Goal: Information Seeking & Learning: Check status

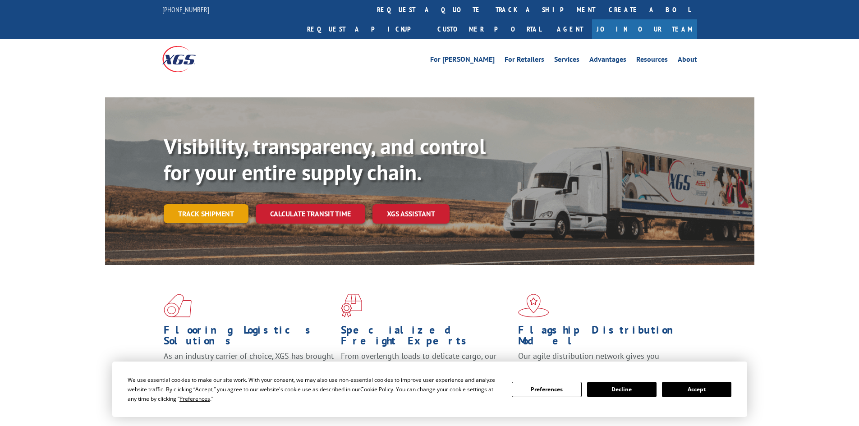
click at [205, 204] on link "Track shipment" at bounding box center [206, 213] width 85 height 19
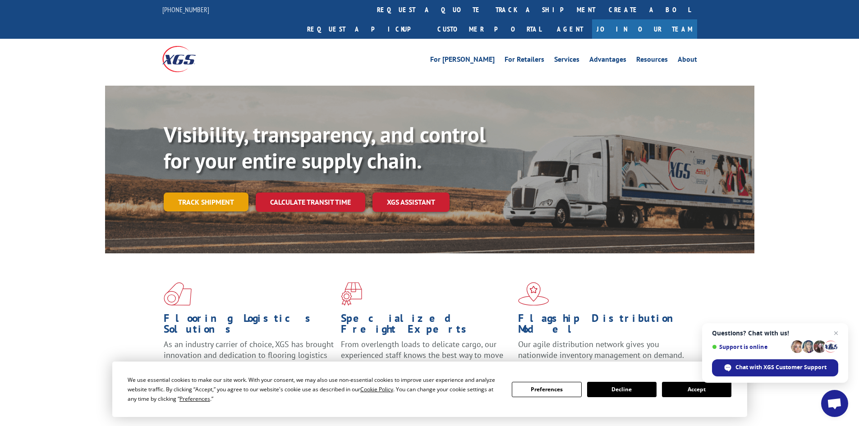
click at [192, 193] on link "Track shipment" at bounding box center [206, 202] width 85 height 19
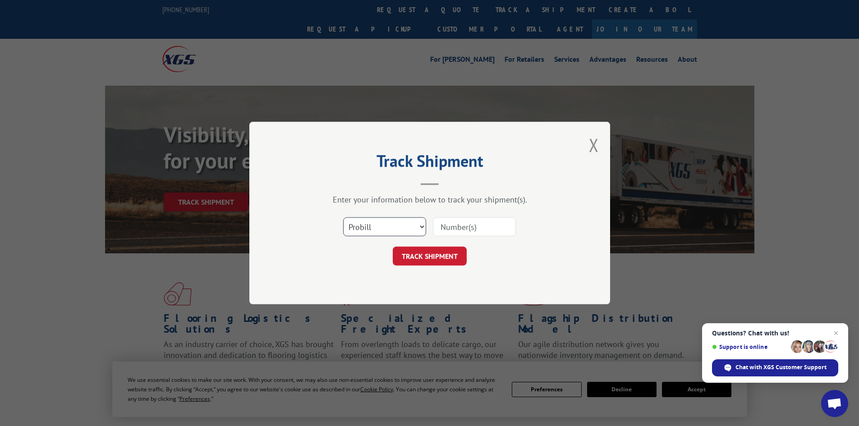
click at [386, 218] on select "Select category... Probill BOL PO" at bounding box center [384, 226] width 83 height 19
select select "po"
click at [343, 217] on select "Select category... Probill BOL PO" at bounding box center [384, 226] width 83 height 19
click at [445, 230] on input at bounding box center [474, 226] width 83 height 19
paste input "32500983"
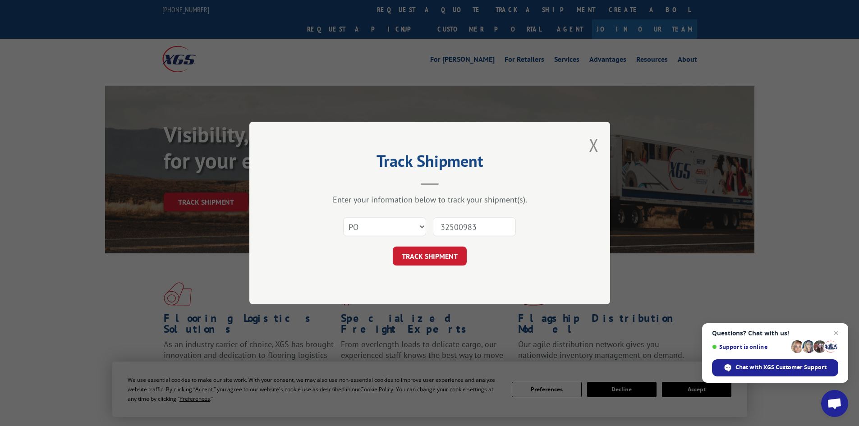
type input "32500983"
click at [393, 247] on button "TRACK SHIPMENT" at bounding box center [430, 256] width 74 height 19
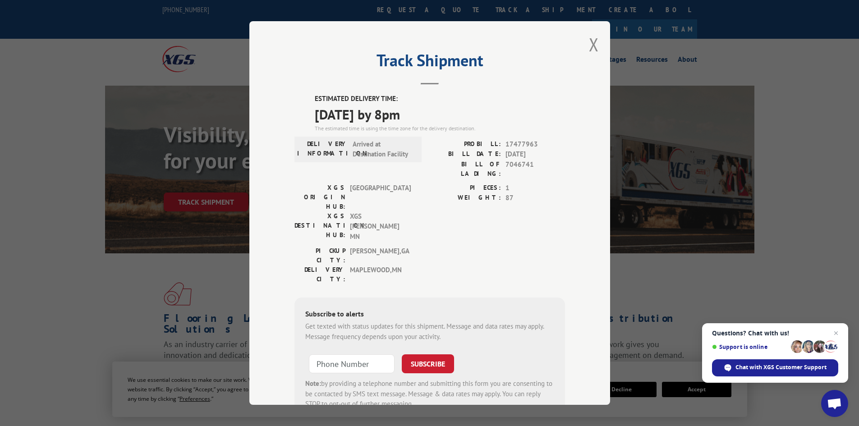
click at [596, 41] on div "Track Shipment ESTIMATED DELIVERY TIME: 10/03/2025 by 8pm The estimated time is…" at bounding box center [429, 213] width 361 height 384
click at [589, 47] on button "Close modal" at bounding box center [594, 44] width 10 height 24
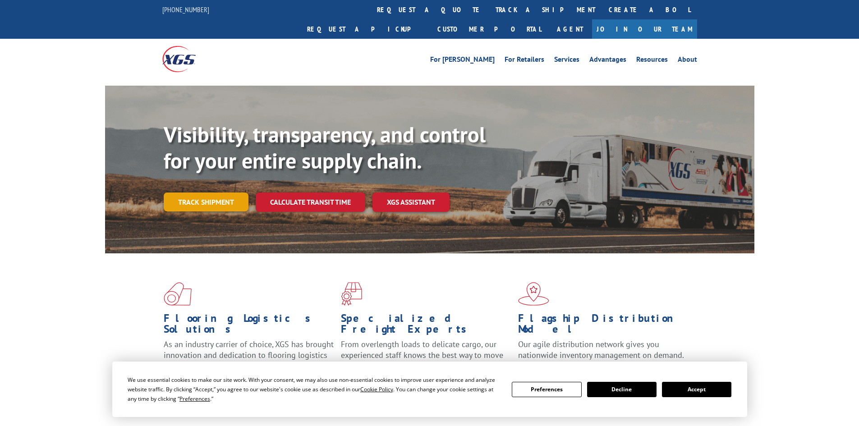
click at [201, 193] on link "Track shipment" at bounding box center [206, 202] width 85 height 19
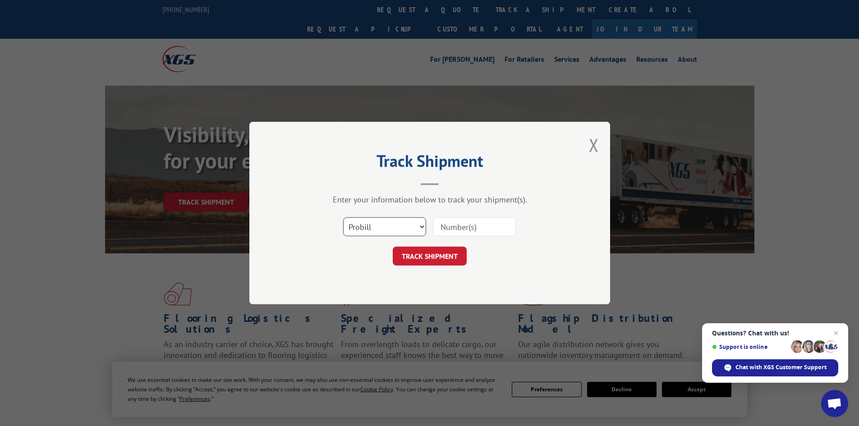
click at [355, 234] on select "Select category... Probill BOL PO" at bounding box center [384, 226] width 83 height 19
select select "po"
click at [343, 217] on select "Select category... Probill BOL PO" at bounding box center [384, 226] width 83 height 19
click at [456, 234] on input at bounding box center [474, 226] width 83 height 19
paste input "32500952"
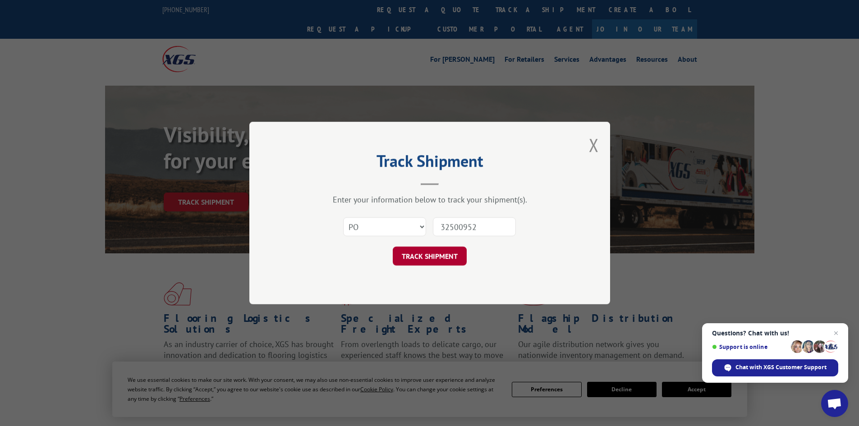
type input "32500952"
click at [437, 259] on button "TRACK SHIPMENT" at bounding box center [430, 256] width 74 height 19
